Goal: Task Accomplishment & Management: Complete application form

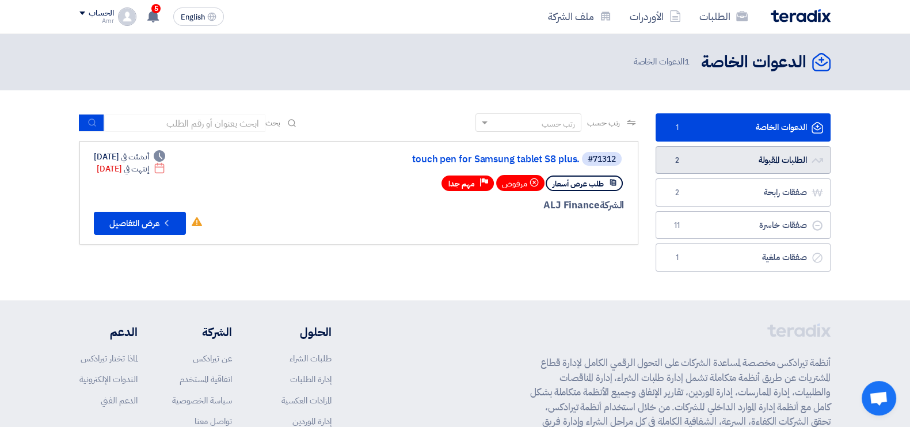
click at [785, 162] on link "الطلبات المقبولة الطلبات المقبولة 2" at bounding box center [742, 160] width 175 height 28
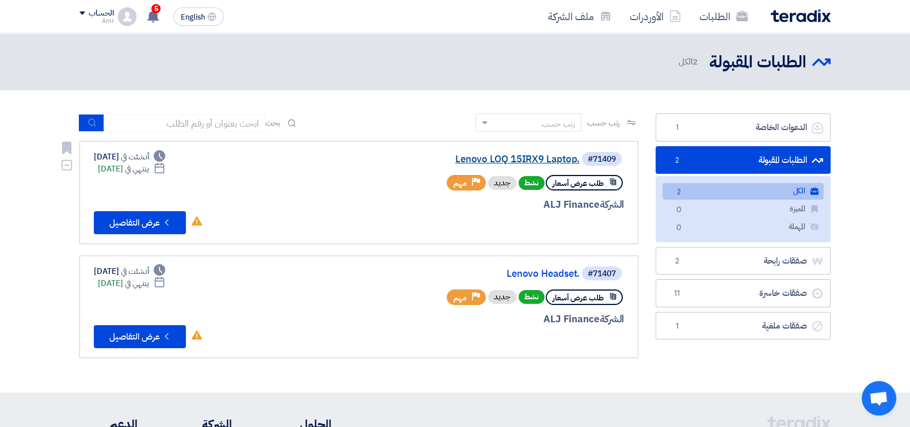
click at [509, 157] on link "Lenovo LOQ 15IRX9 Laptop." at bounding box center [464, 159] width 230 height 10
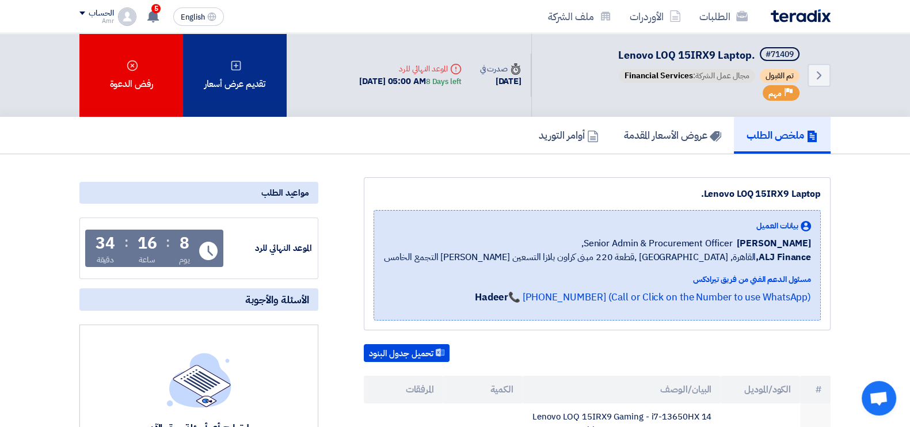
click at [252, 64] on div "تقديم عرض أسعار" at bounding box center [235, 74] width 104 height 83
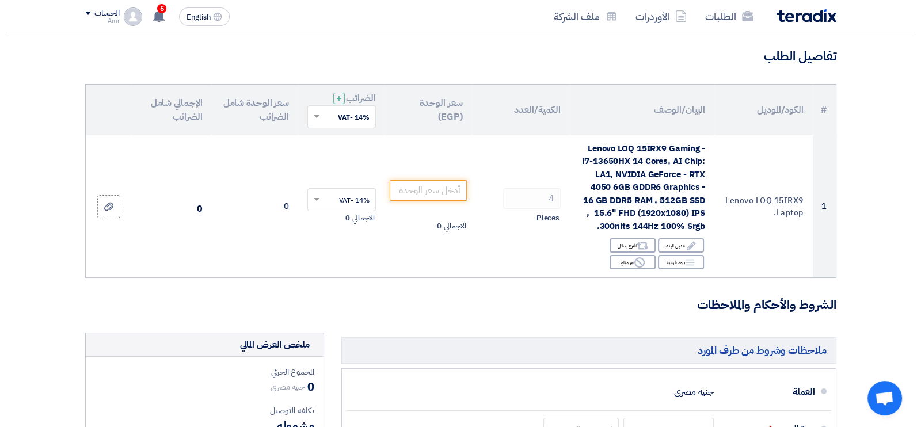
scroll to position [98, 0]
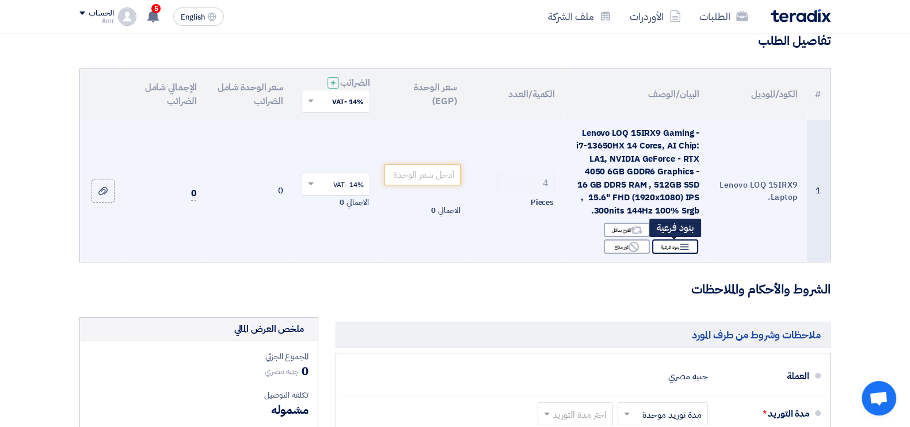
click at [680, 246] on icon "Breakdown" at bounding box center [684, 247] width 10 height 10
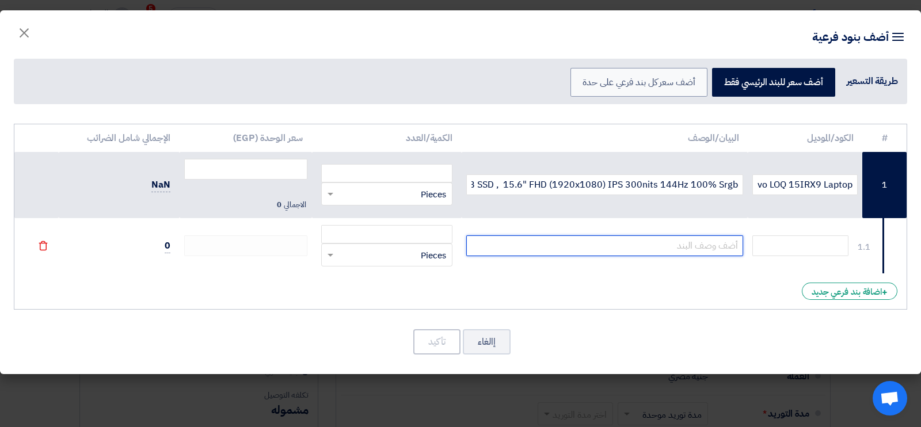
click at [650, 243] on input "text" at bounding box center [604, 245] width 277 height 21
paste input "LOQ 15IRX9 ( 83DV0129ED) Intel Core i7-13650HX 14 Cores – 24GB RAM DDR5 – 512GB…"
type input "LOQ 15IRX9 ( 83DV0129ED) Intel Core i7-13650HX 14 Cores – 24GB RAM DDR5 – 512GB…"
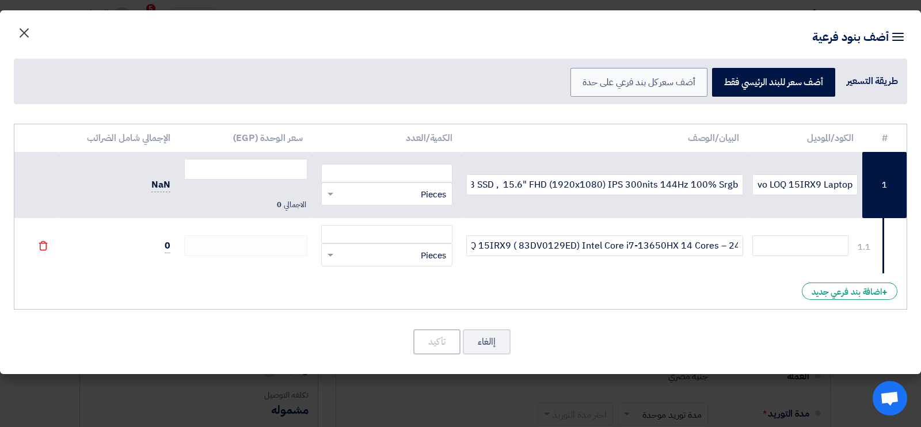
drag, startPoint x: 23, startPoint y: 33, endPoint x: 26, endPoint y: 38, distance: 5.9
click at [23, 32] on span "×" at bounding box center [24, 32] width 14 height 35
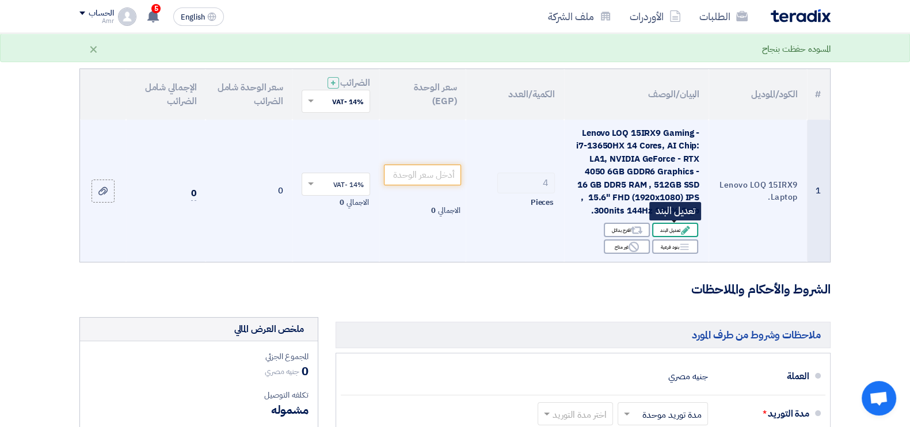
click at [687, 231] on icon "Edit" at bounding box center [685, 230] width 10 height 10
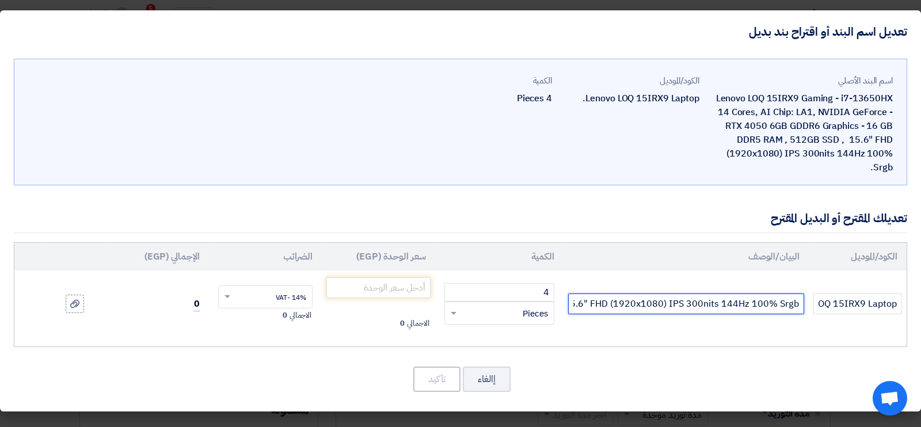
click at [669, 307] on input "Lenovo LOQ 15IRX9 Gaming- i7-13650HX 14 Cores, AI Chip: LA1, NVIDIA GeForce - R…" at bounding box center [686, 304] width 236 height 21
paste input "OQ 15IRX9 ( 83DV0129ED) Intel Core i7-13650HX 14 Cores – 24GB RAM DDR5 – 512GB …"
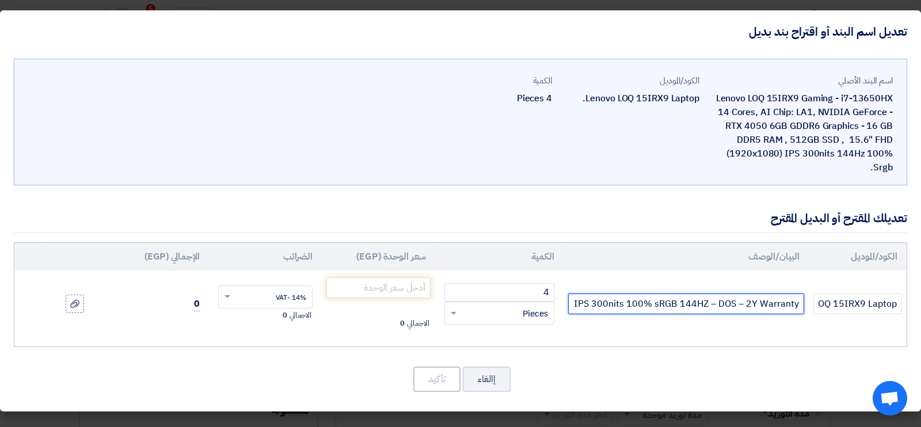
scroll to position [0, -512]
type input "LOQ 15IRX9 ( 83DV0129ED) Intel Core i7-13650HX 14 Cores – 24GB RAM DDR5 – 512GB…"
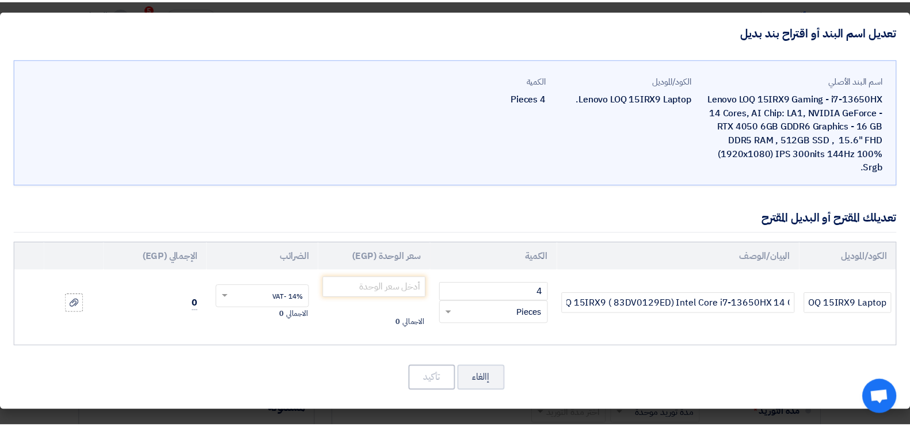
scroll to position [0, 0]
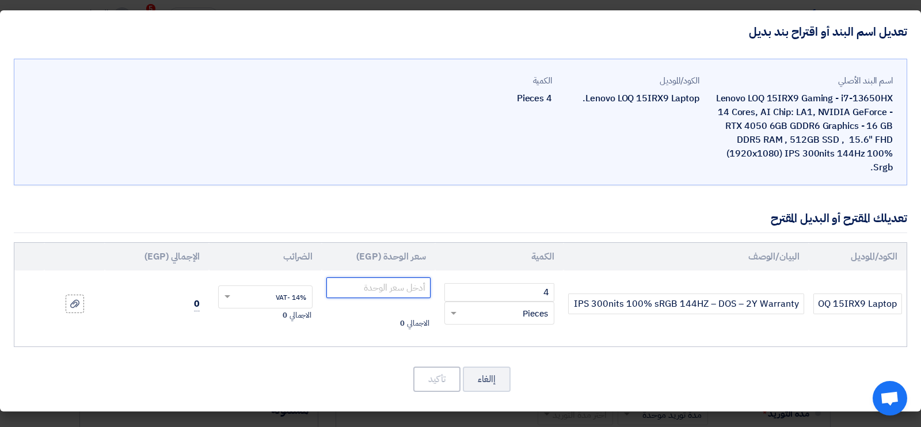
click at [405, 289] on input "number" at bounding box center [378, 287] width 104 height 21
paste input "41842.11"
type input "41842.11"
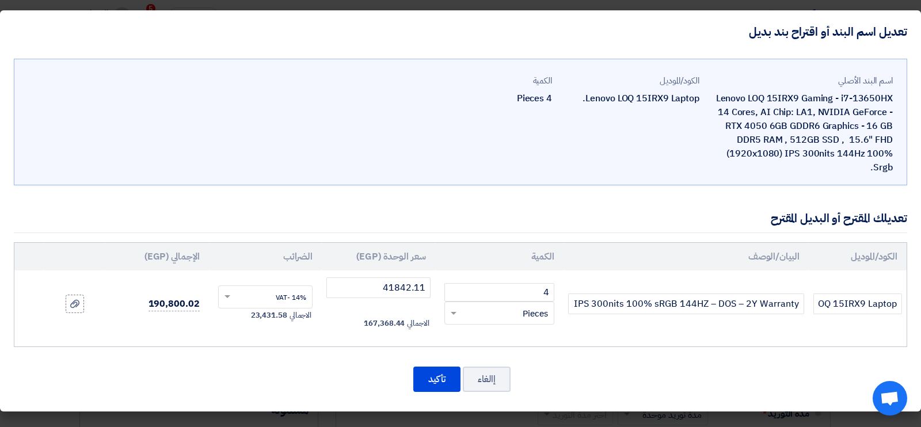
click at [319, 375] on div "إالغاء تأكيد" at bounding box center [460, 379] width 893 height 28
click at [322, 395] on div "اسم البند الأصلي Lenovo LOQ 15IRX9 Gaming - i7-13650HX 14 Cores, AI Chip: LA1, …" at bounding box center [460, 232] width 921 height 359
click at [479, 378] on button "إالغاء" at bounding box center [487, 379] width 48 height 25
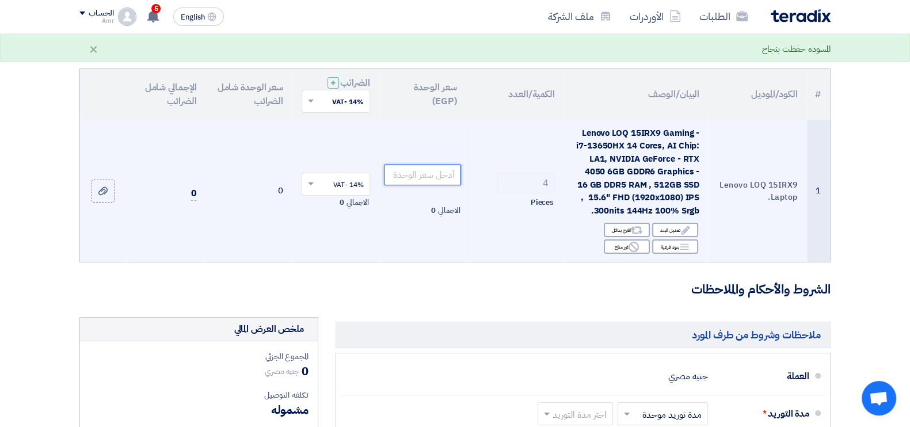
click at [444, 174] on input "number" at bounding box center [423, 175] width 78 height 21
paste input "41842.11"
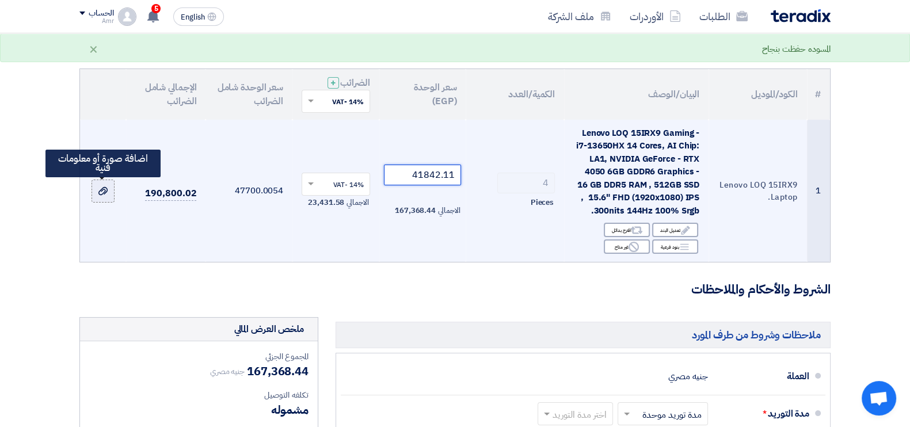
type input "41842.11"
click at [101, 186] on icon at bounding box center [102, 190] width 9 height 9
click at [0, 0] on input "file" at bounding box center [0, 0] width 0 height 0
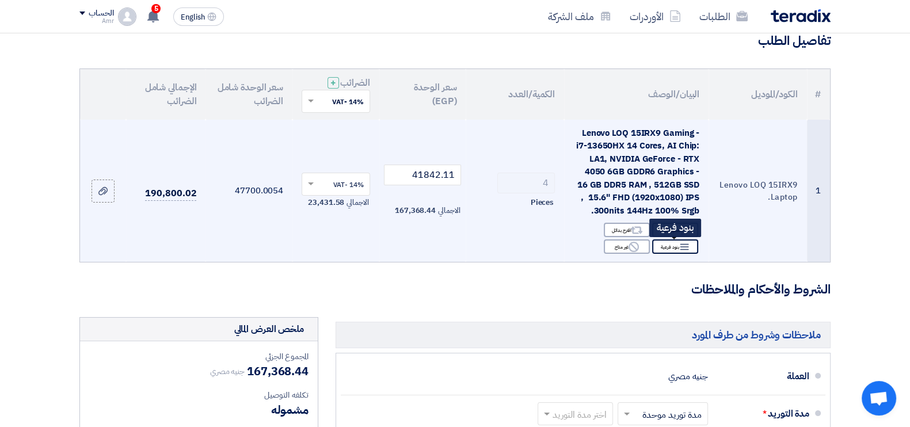
click at [681, 246] on icon "Breakdown" at bounding box center [684, 247] width 10 height 10
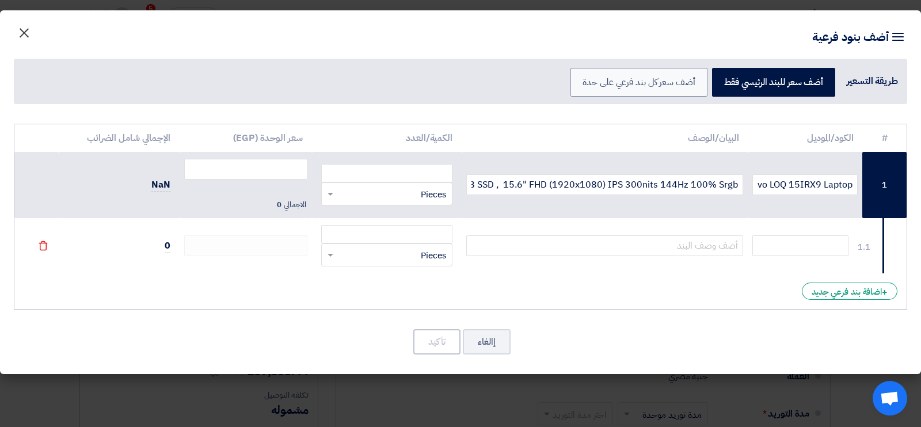
click at [26, 26] on span "×" at bounding box center [24, 32] width 14 height 35
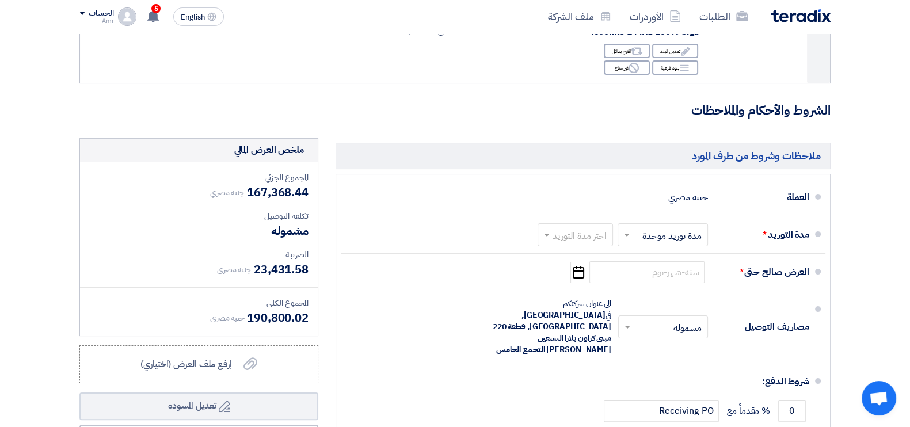
scroll to position [275, 0]
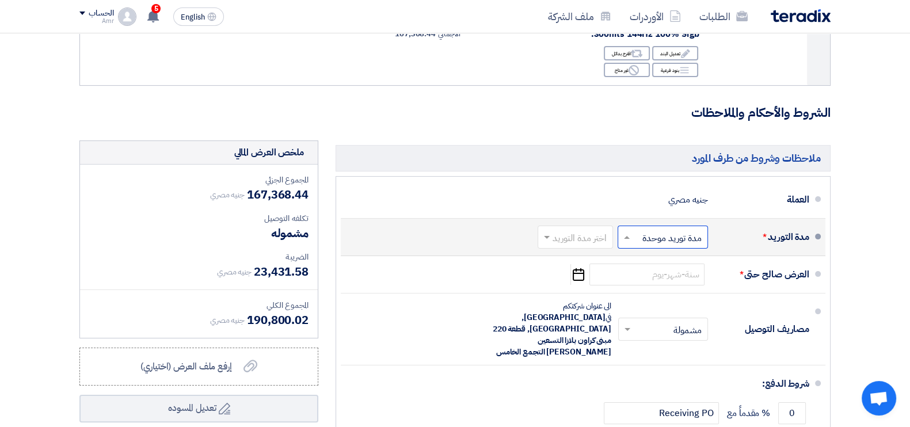
click at [654, 245] on input "text" at bounding box center [660, 238] width 85 height 17
click at [663, 233] on input "text" at bounding box center [660, 238] width 85 height 17
click at [662, 237] on input "text" at bounding box center [660, 238] width 85 height 17
click at [554, 237] on input "text" at bounding box center [573, 238] width 70 height 17
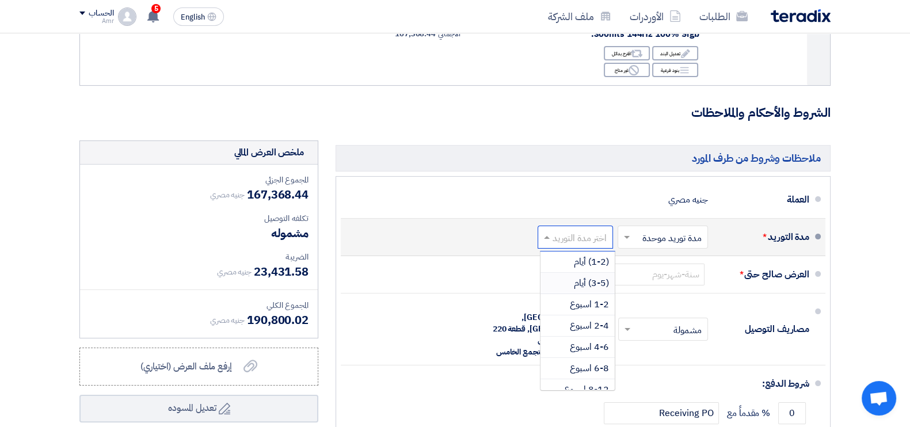
click at [579, 279] on span "(3-5) أيام" at bounding box center [591, 283] width 35 height 14
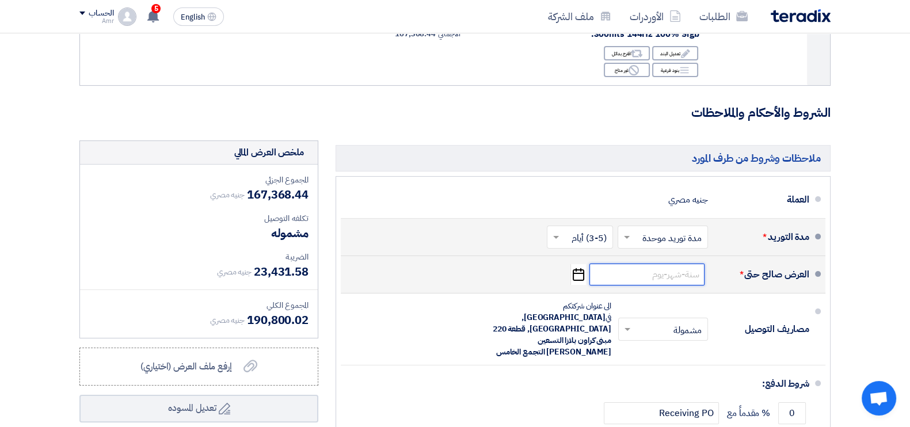
click at [657, 271] on input at bounding box center [646, 275] width 115 height 22
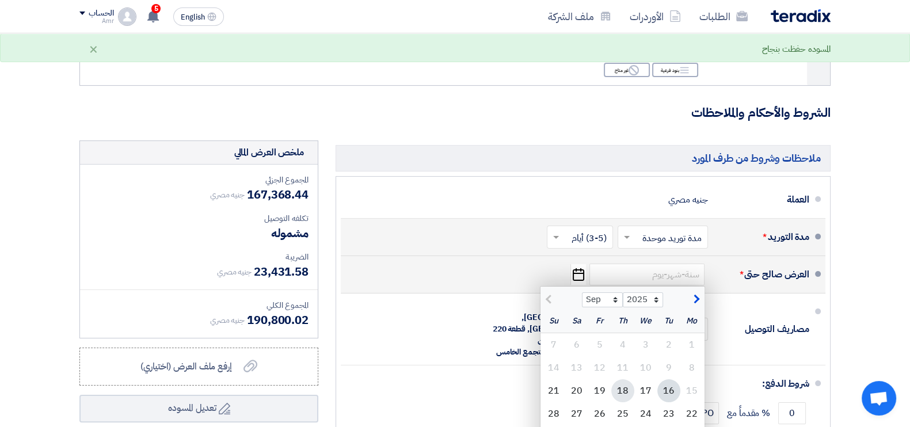
click at [622, 393] on div "18" at bounding box center [622, 390] width 23 height 23
type input "[DATE]"
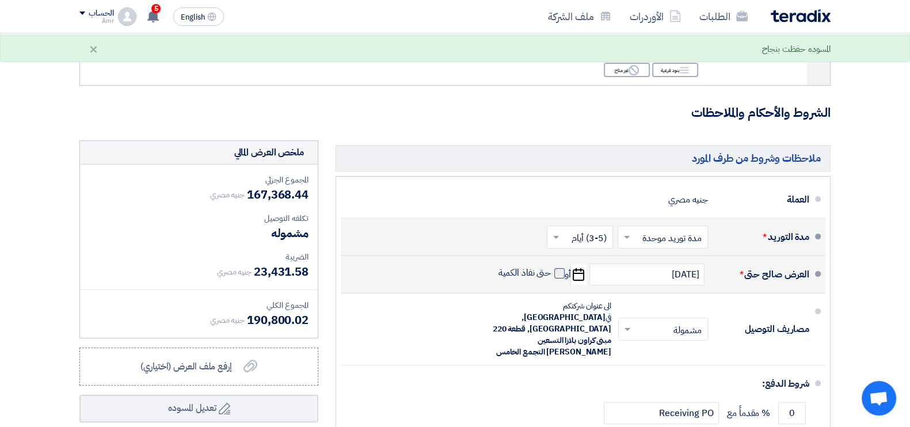
click at [556, 272] on span at bounding box center [559, 273] width 10 height 10
click at [551, 272] on input "حتى نفاذ الكمية" at bounding box center [523, 278] width 55 height 22
checkbox input "true"
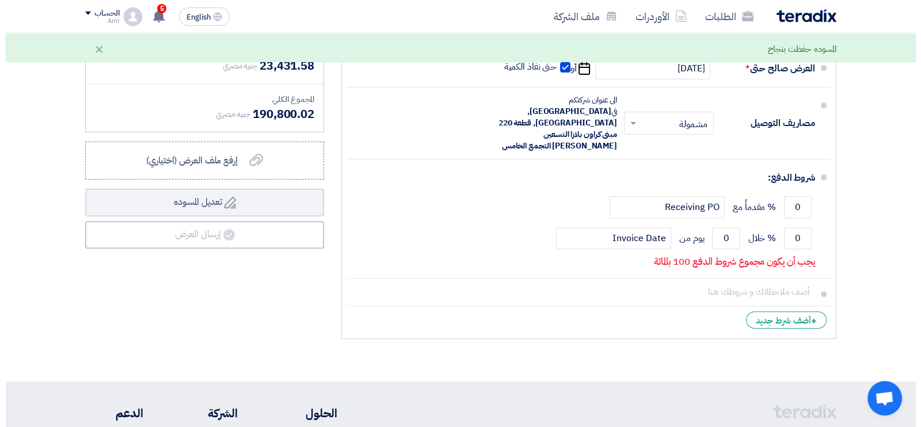
scroll to position [512, 0]
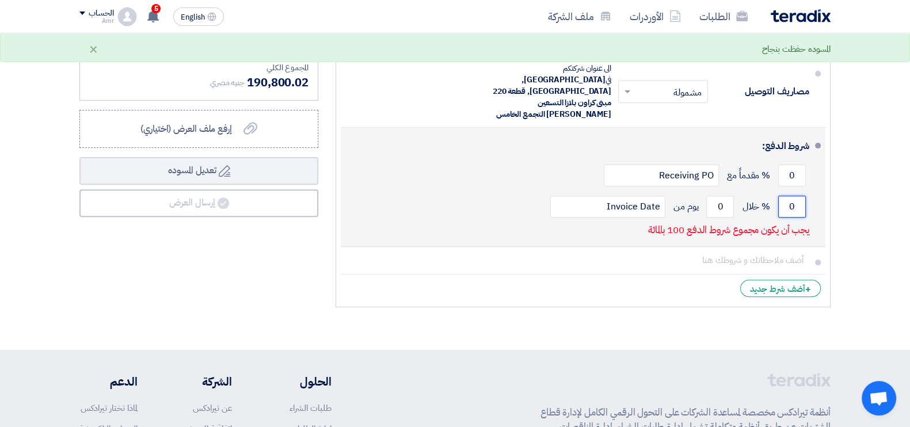
drag, startPoint x: 796, startPoint y: 185, endPoint x: 749, endPoint y: 177, distance: 48.5
click at [749, 191] on div "0 % خلال 0 يوم من Invoice Date" at bounding box center [579, 206] width 459 height 31
type input "100"
click at [722, 196] on input "0" at bounding box center [720, 207] width 28 height 22
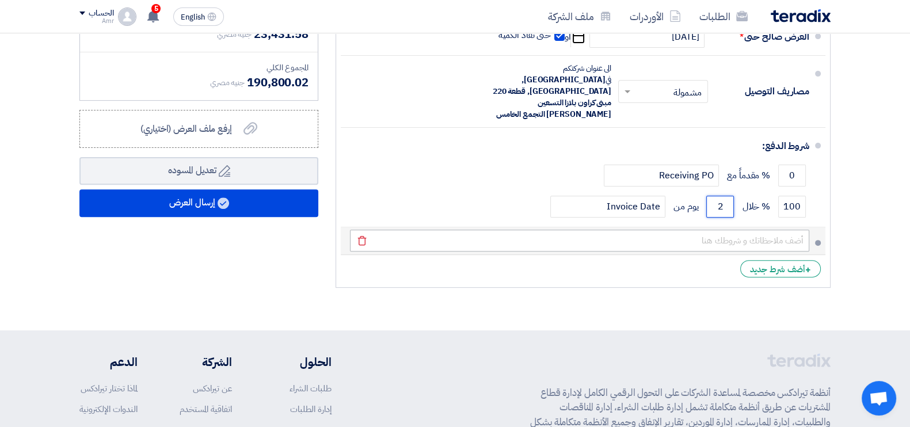
type input "2"
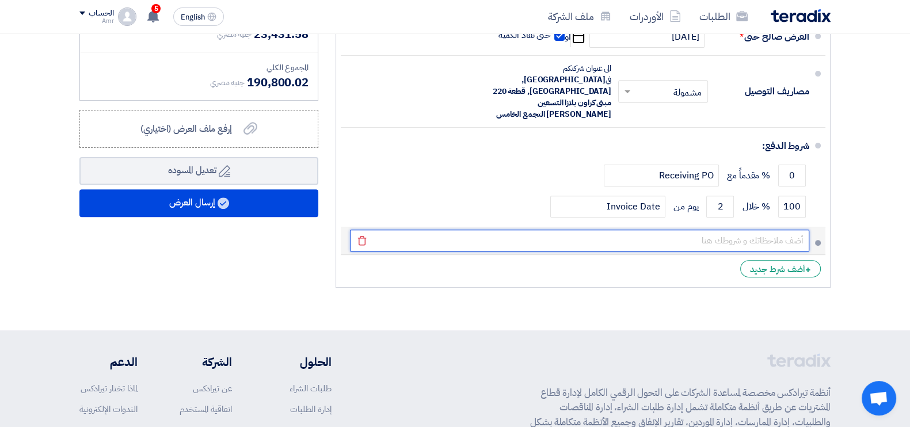
click at [760, 230] on input "text" at bounding box center [579, 241] width 459 height 22
type input "ا"
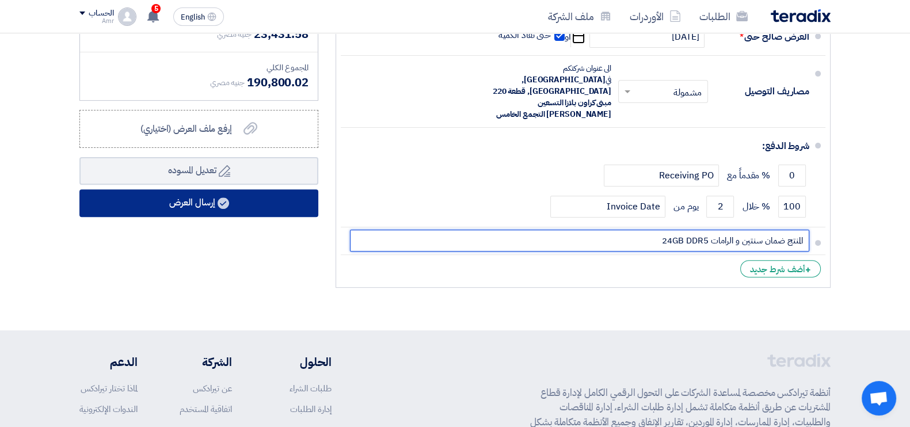
type input "المنتج ضمان سنتين و الرامات 24GB DDR5"
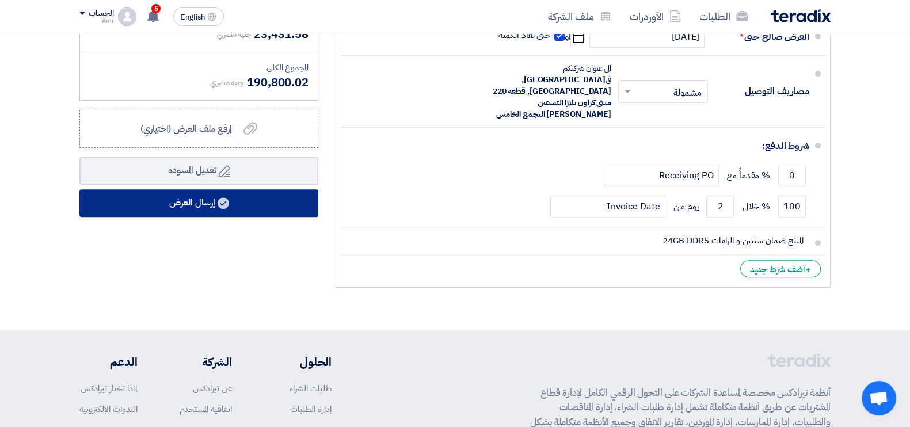
click at [219, 203] on use at bounding box center [224, 203] width 12 height 12
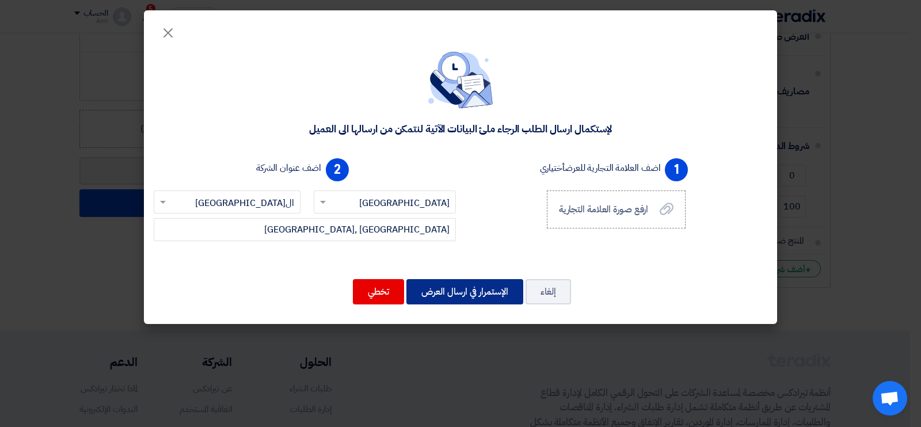
click at [446, 282] on button "الإستمرار في ارسال العرض" at bounding box center [464, 291] width 117 height 25
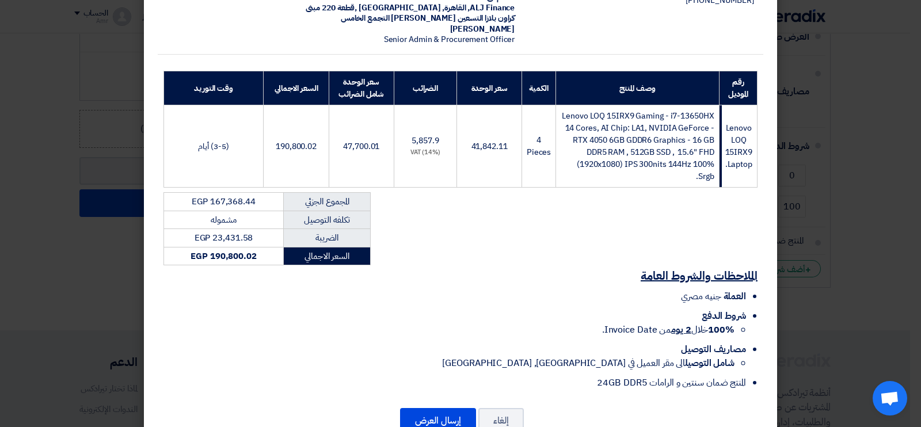
scroll to position [143, 0]
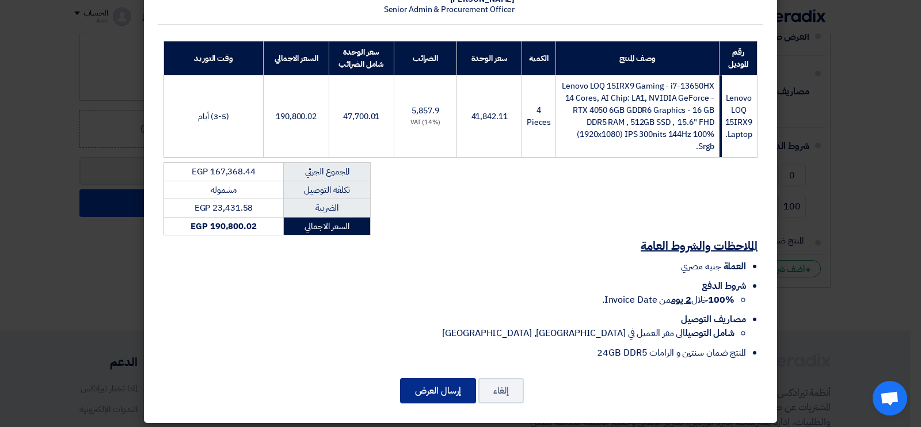
click at [437, 390] on button "إرسال العرض" at bounding box center [438, 390] width 76 height 25
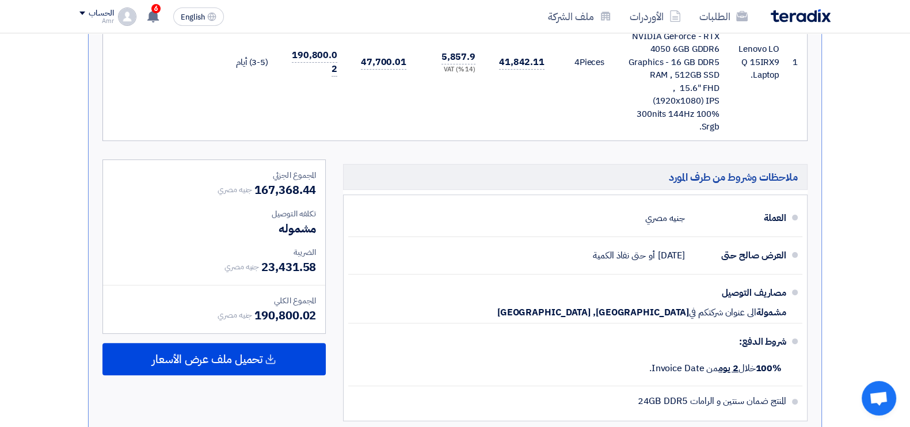
scroll to position [404, 0]
